Goal: Information Seeking & Learning: Learn about a topic

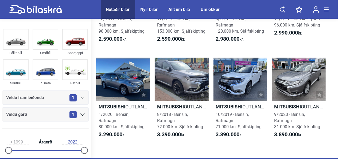
scroll to position [299, 0]
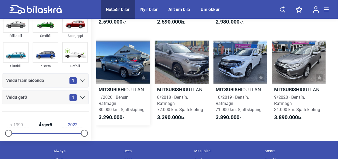
click at [139, 90] on h2 "Mitsubishi OUTLANDER INTENSE" at bounding box center [123, 89] width 54 height 6
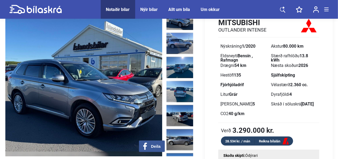
scroll to position [43, 0]
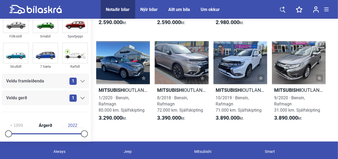
scroll to position [299, 0]
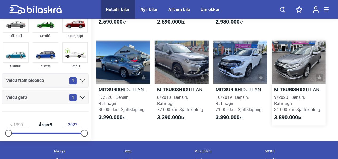
click at [289, 90] on b "Mitsubishi" at bounding box center [287, 90] width 27 height 6
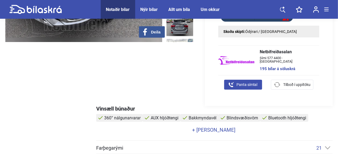
scroll to position [150, 0]
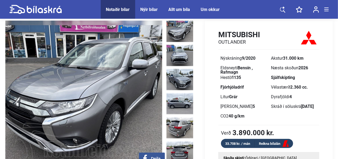
scroll to position [0, 0]
